Goal: Information Seeking & Learning: Learn about a topic

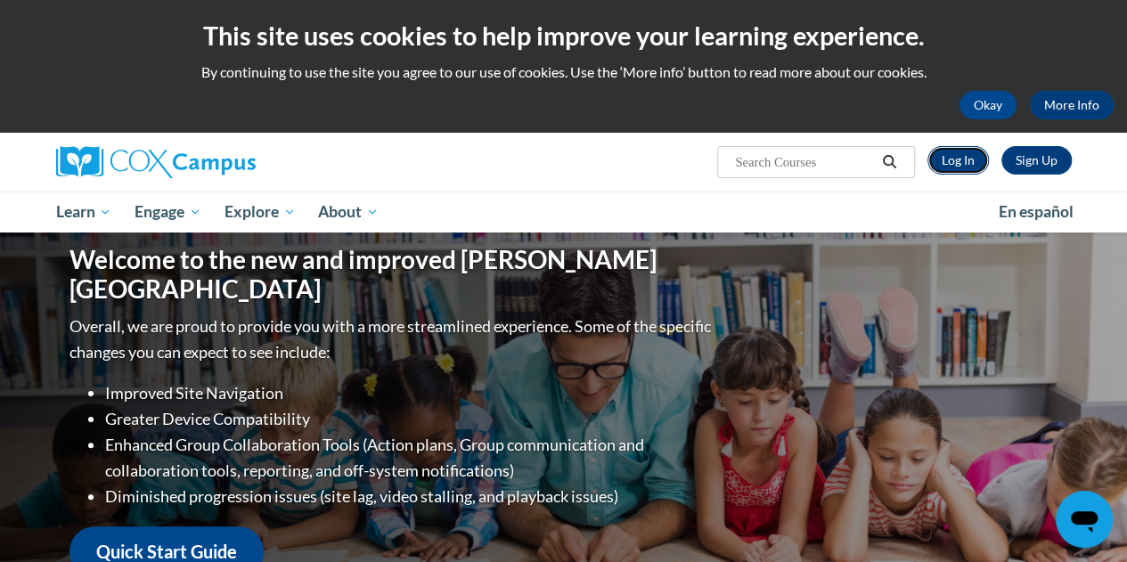
click at [964, 162] on link "Log In" at bounding box center [957, 160] width 61 height 29
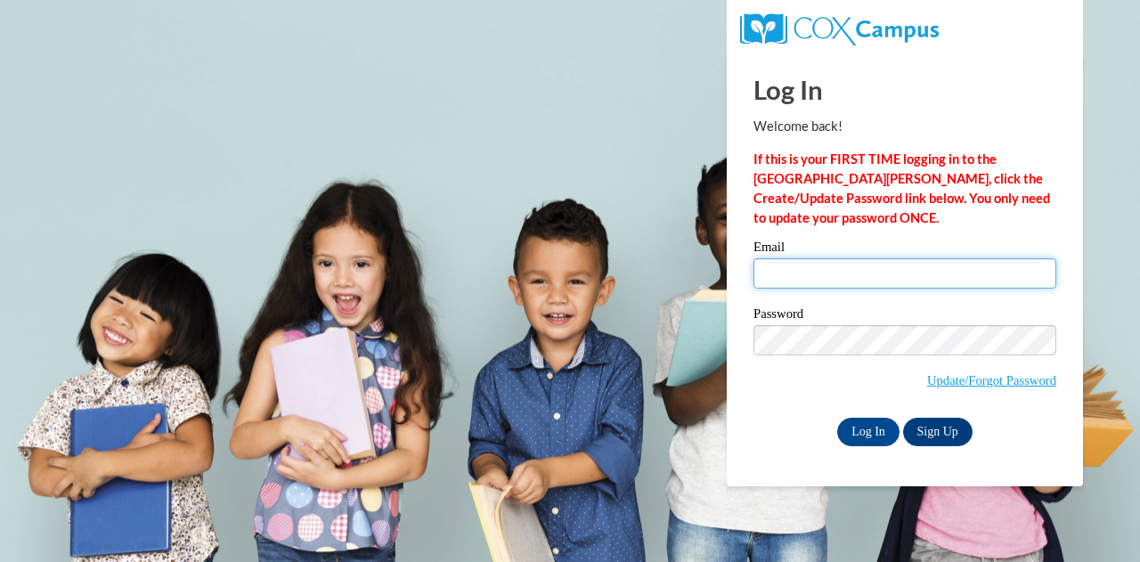
click at [823, 273] on input "Email" at bounding box center [904, 273] width 303 height 30
type input "jrobinson@kippatl.org"
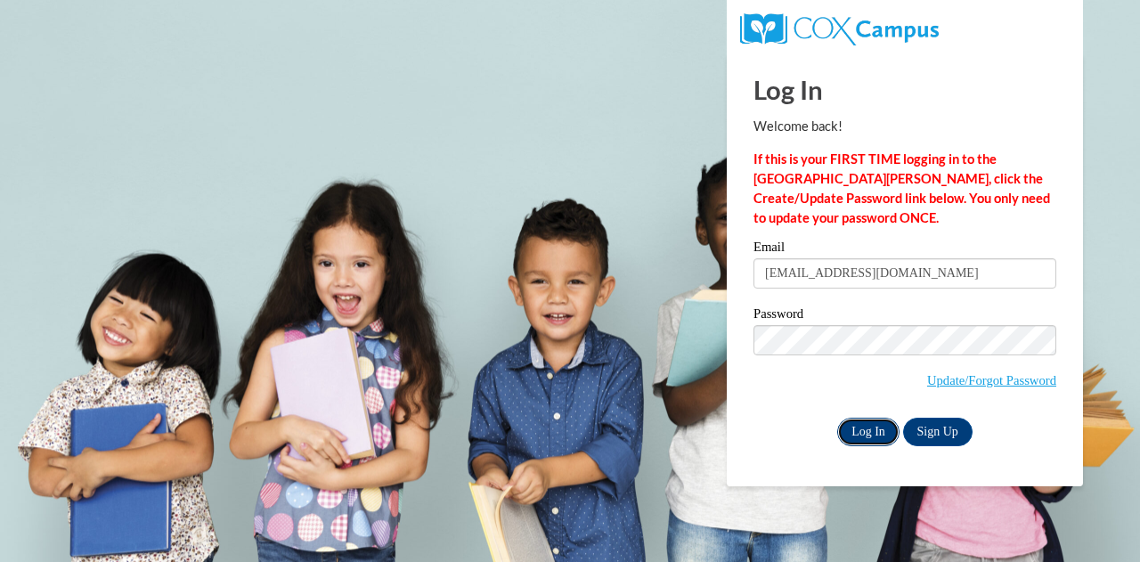
click at [843, 430] on input "Log In" at bounding box center [868, 432] width 62 height 29
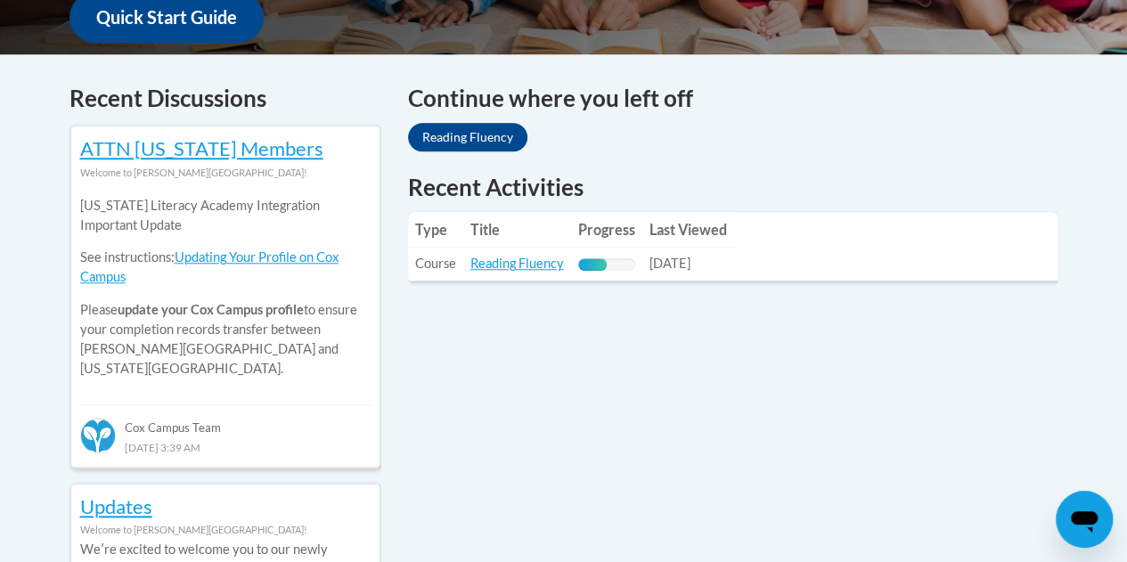
scroll to position [713, 0]
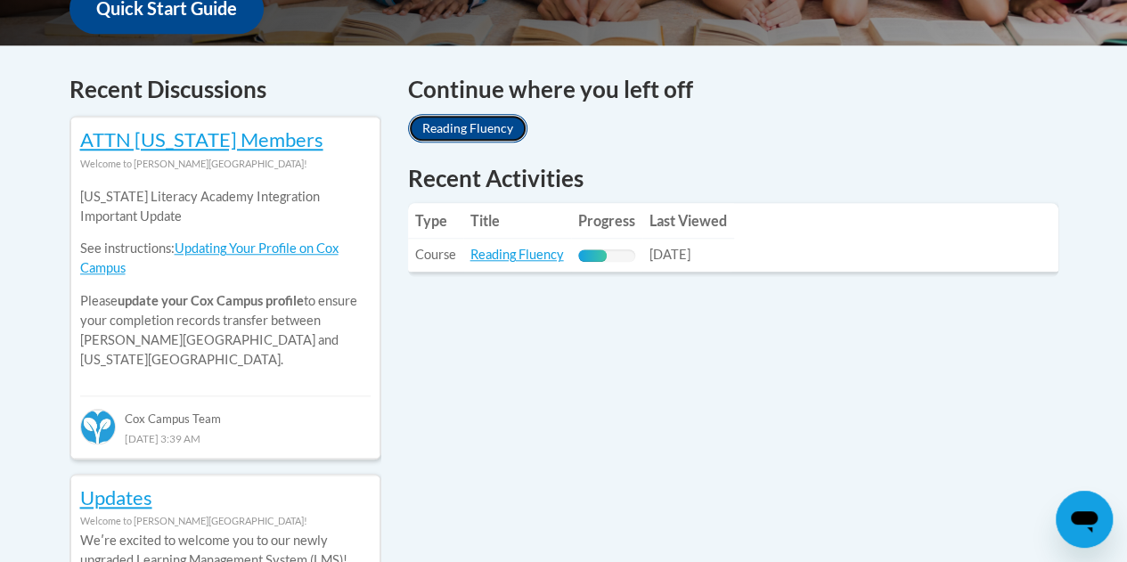
click at [442, 133] on link "Reading Fluency" at bounding box center [467, 128] width 119 height 29
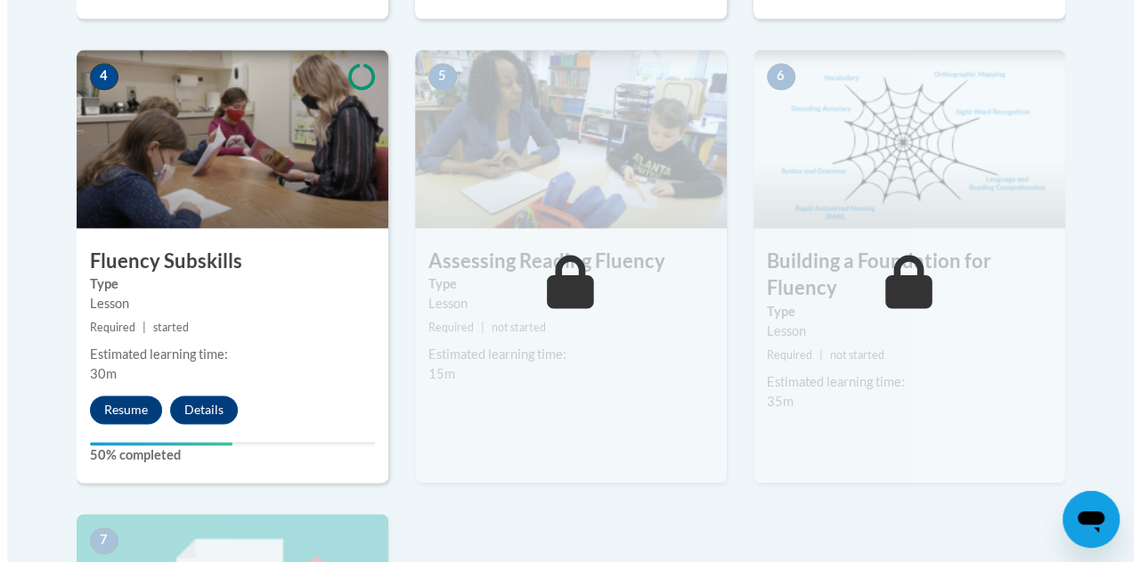
scroll to position [1069, 0]
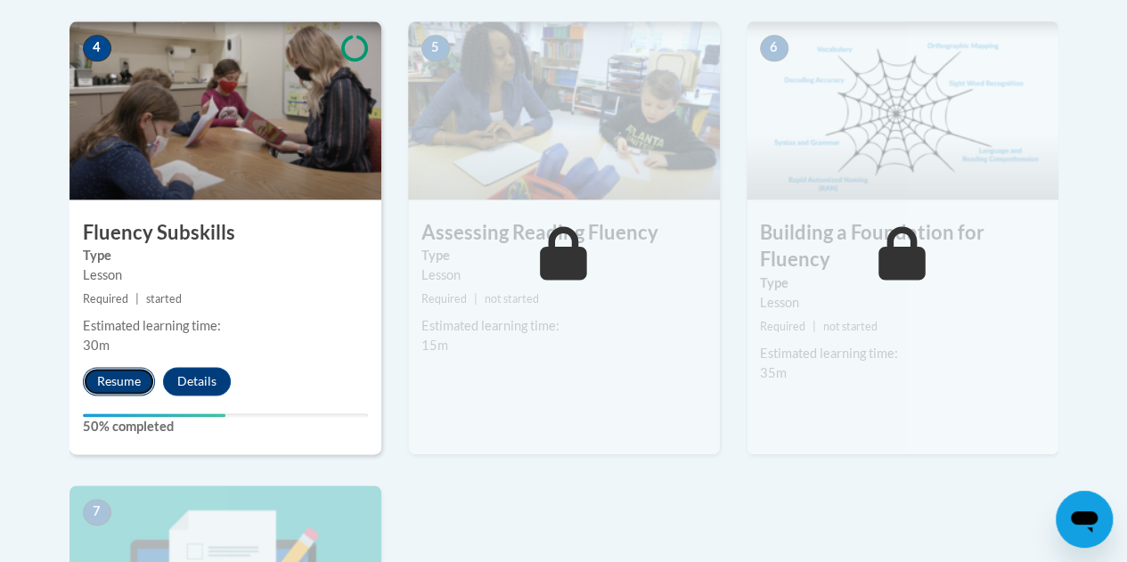
click at [128, 374] on button "Resume" at bounding box center [119, 381] width 72 height 29
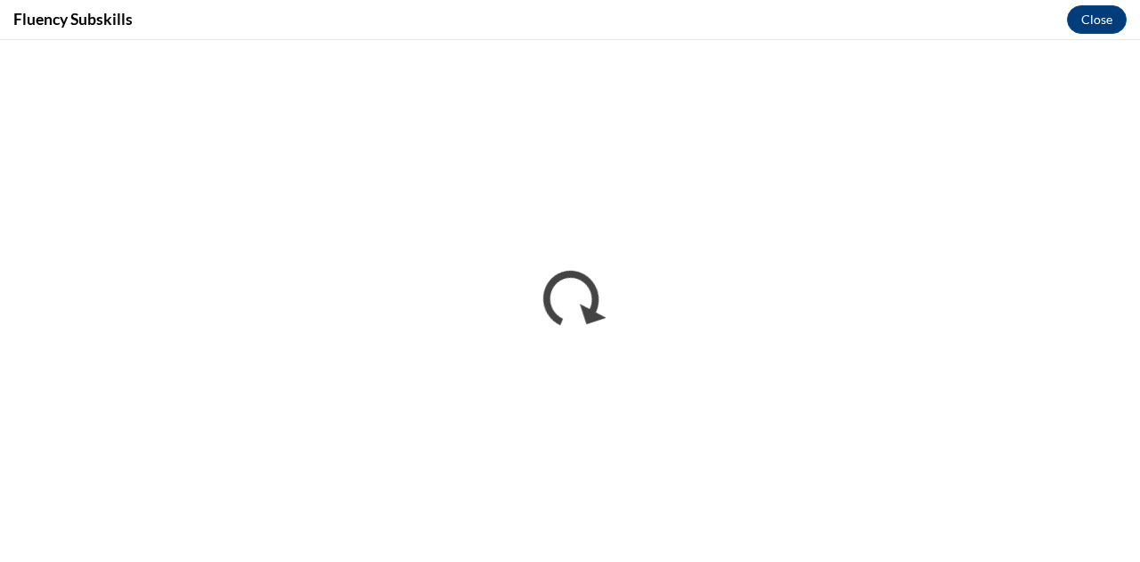
scroll to position [0, 0]
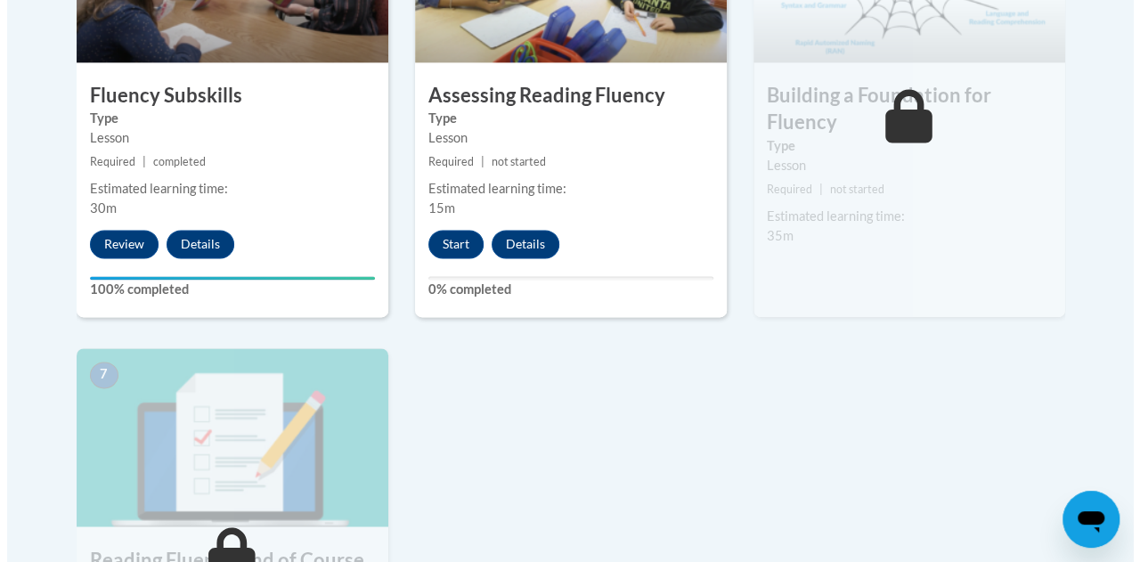
scroll to position [1247, 0]
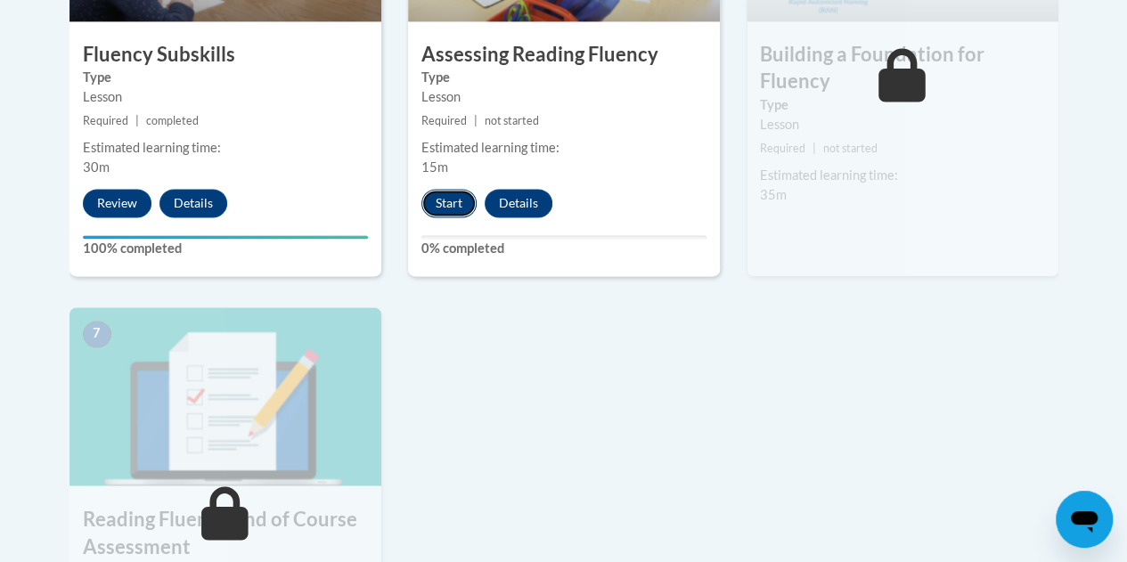
click at [448, 201] on button "Start" at bounding box center [448, 203] width 55 height 29
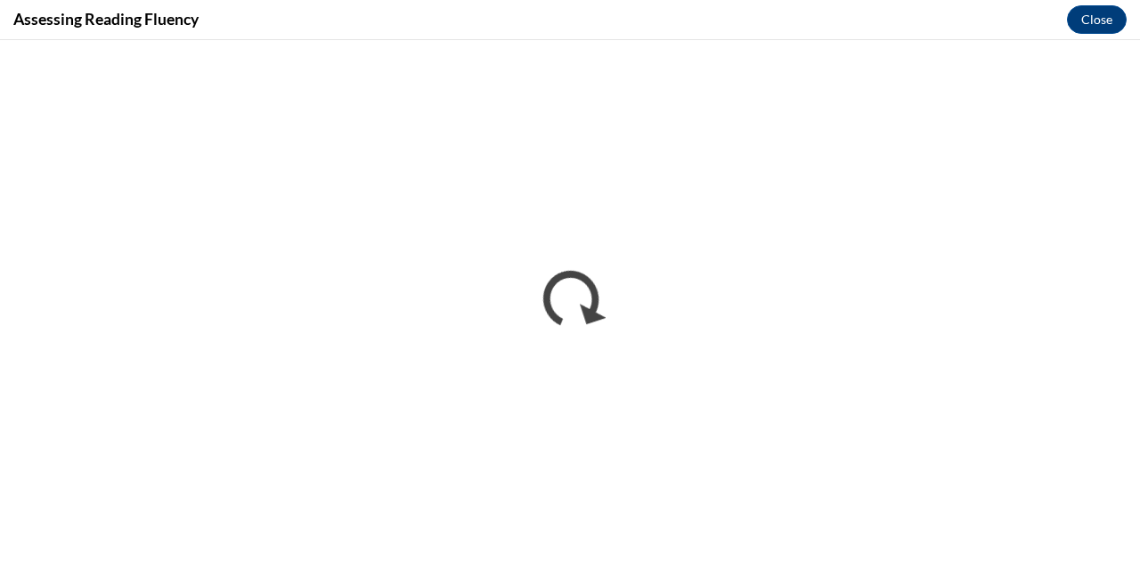
scroll to position [0, 0]
